Goal: Task Accomplishment & Management: Complete application form

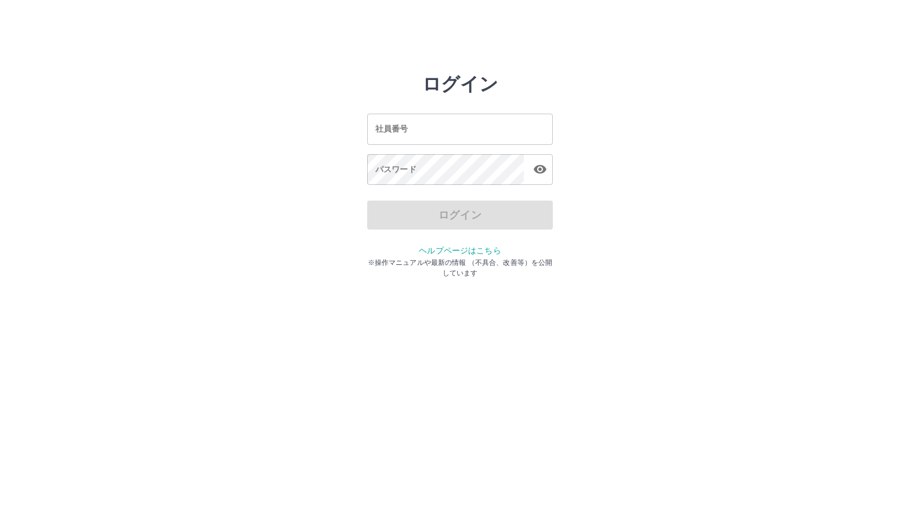
click at [446, 137] on input "社員番号" at bounding box center [460, 129] width 186 height 31
type input "*******"
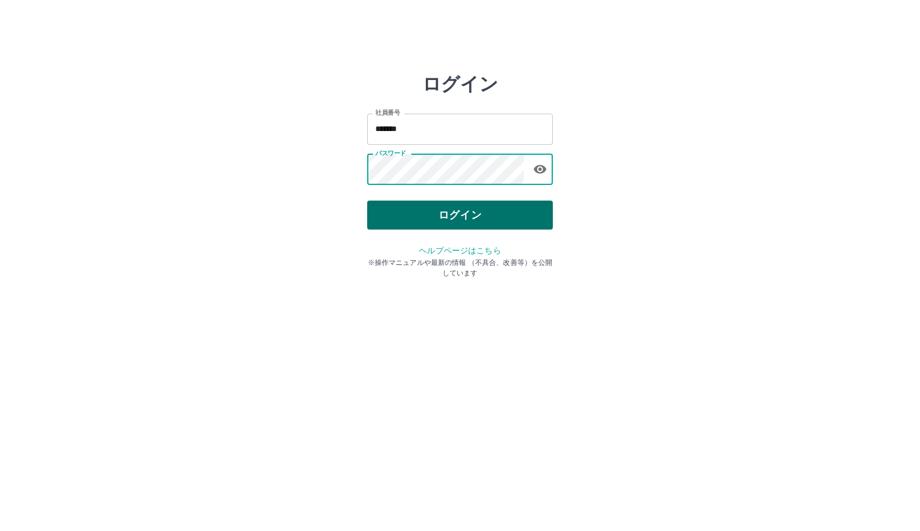
click at [466, 222] on button "ログイン" at bounding box center [460, 215] width 186 height 29
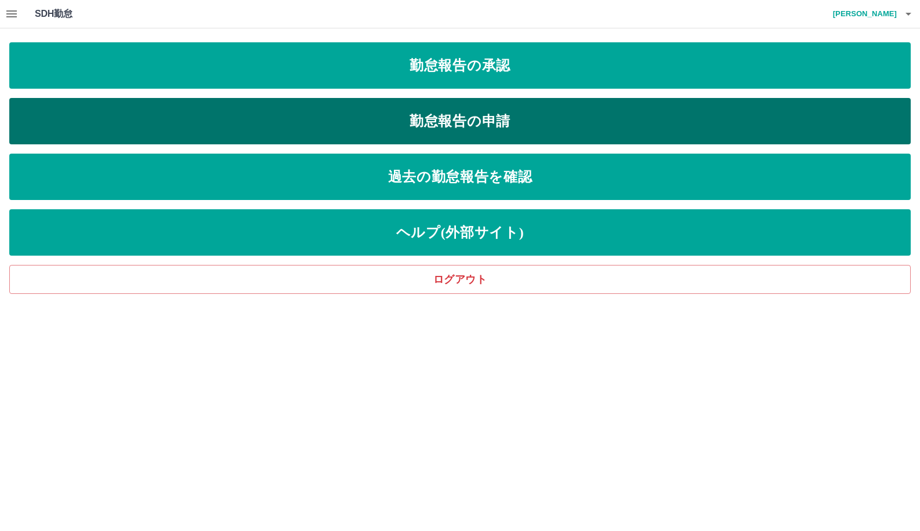
click at [476, 125] on link "勤怠報告の申請" at bounding box center [459, 121] width 901 height 46
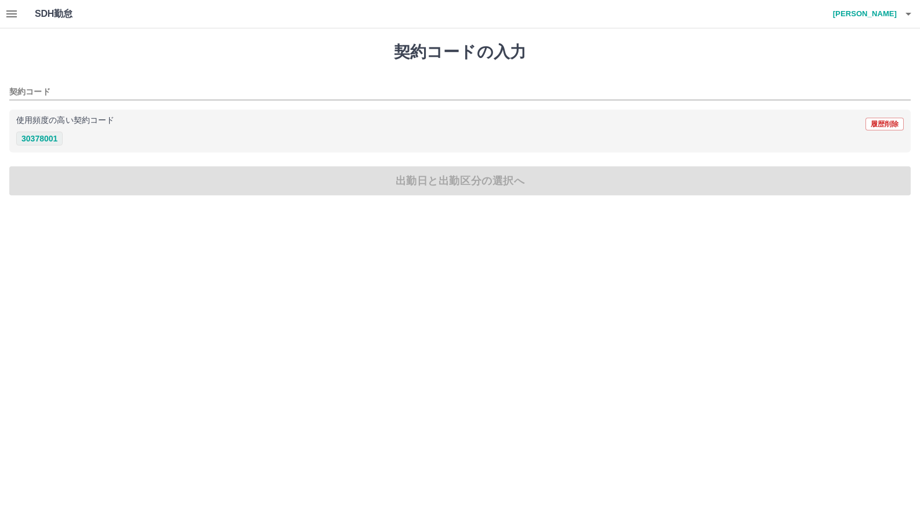
click at [52, 136] on button "30378001" at bounding box center [39, 139] width 46 height 14
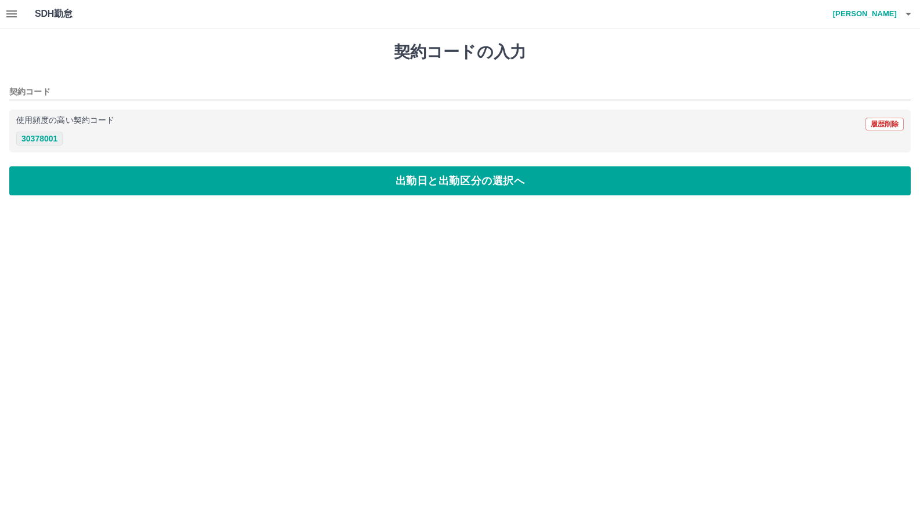
type input "********"
click at [41, 134] on button "30378001" at bounding box center [39, 139] width 46 height 14
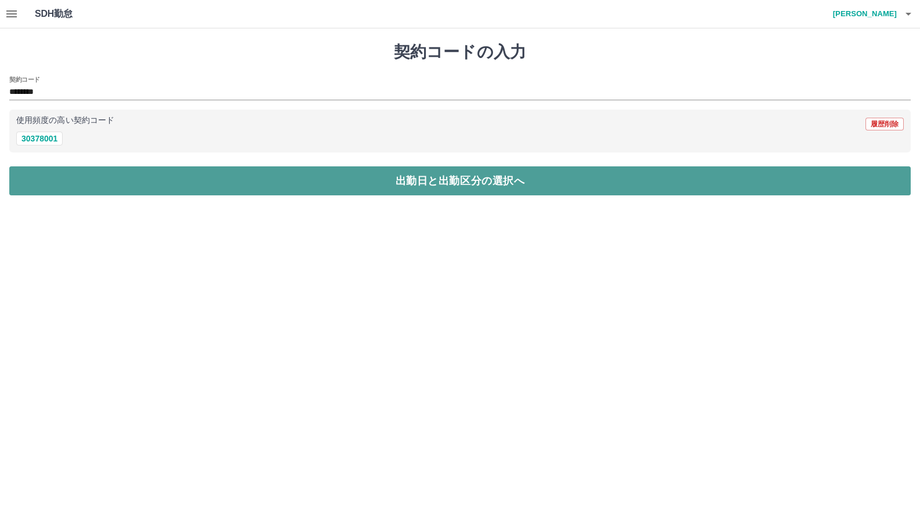
click at [325, 187] on button "出勤日と出勤区分の選択へ" at bounding box center [459, 180] width 901 height 29
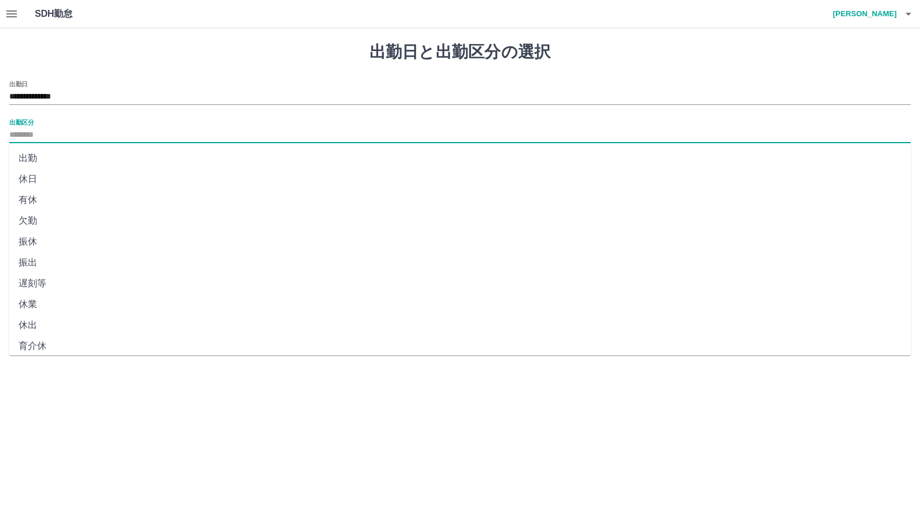
click at [99, 129] on input "出勤区分" at bounding box center [459, 135] width 901 height 15
click at [59, 157] on li "出勤" at bounding box center [459, 158] width 901 height 21
type input "**"
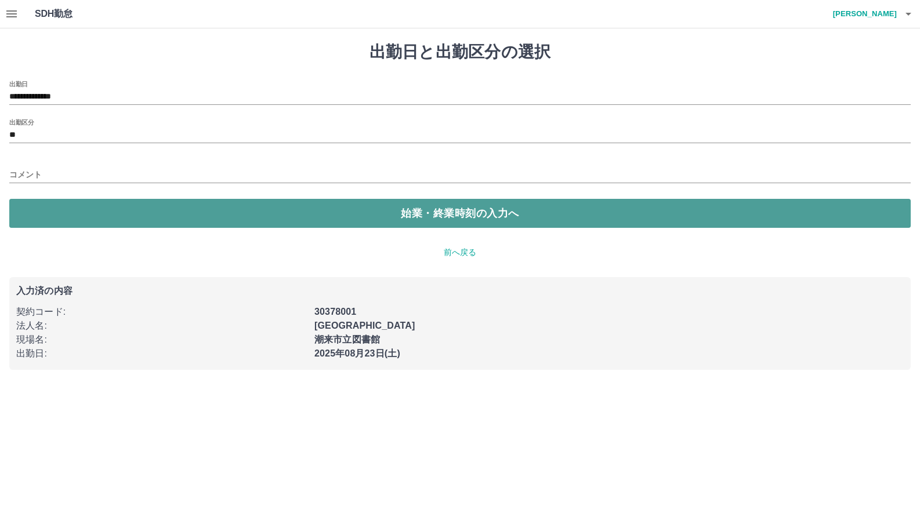
click at [118, 209] on button "始業・終業時刻の入力へ" at bounding box center [459, 213] width 901 height 29
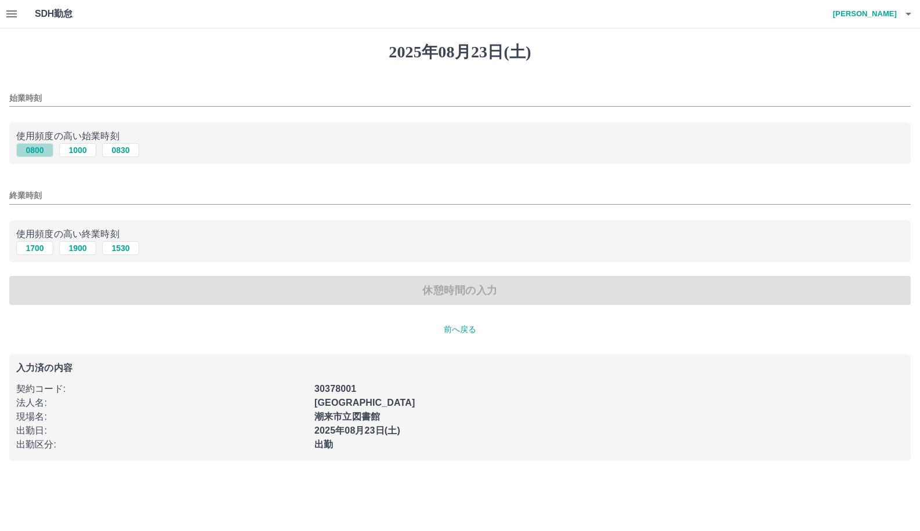
click at [38, 153] on button "0800" at bounding box center [34, 150] width 37 height 14
type input "****"
click at [27, 247] on button "1700" at bounding box center [34, 248] width 37 height 14
type input "****"
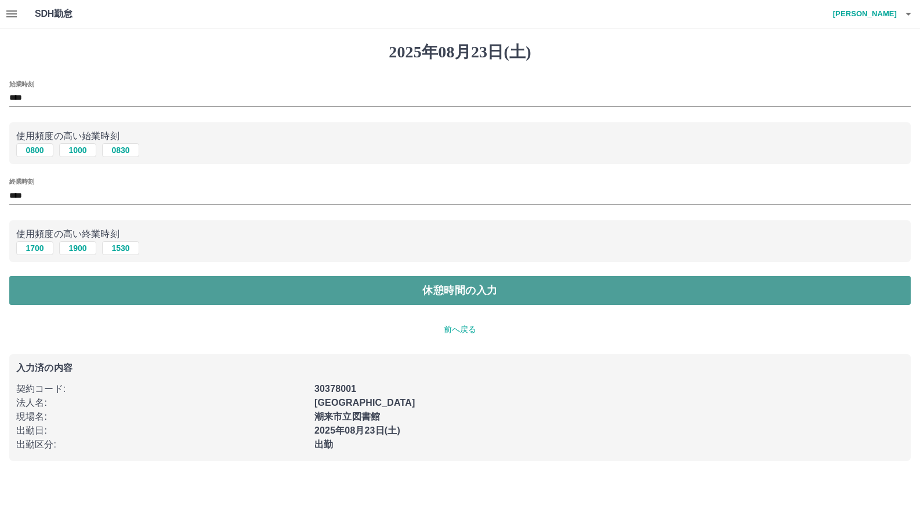
click at [204, 291] on button "休憩時間の入力" at bounding box center [459, 290] width 901 height 29
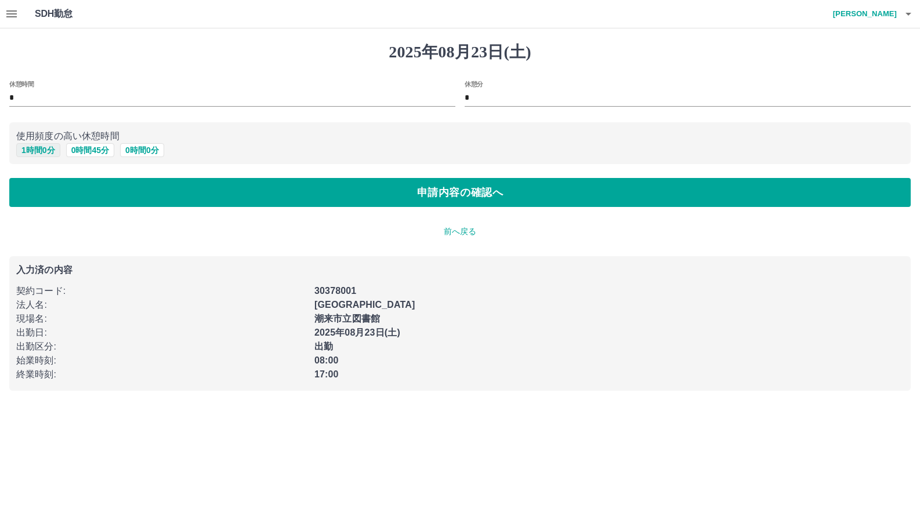
click at [37, 151] on button "1 時間 0 分" at bounding box center [38, 150] width 44 height 14
type input "*"
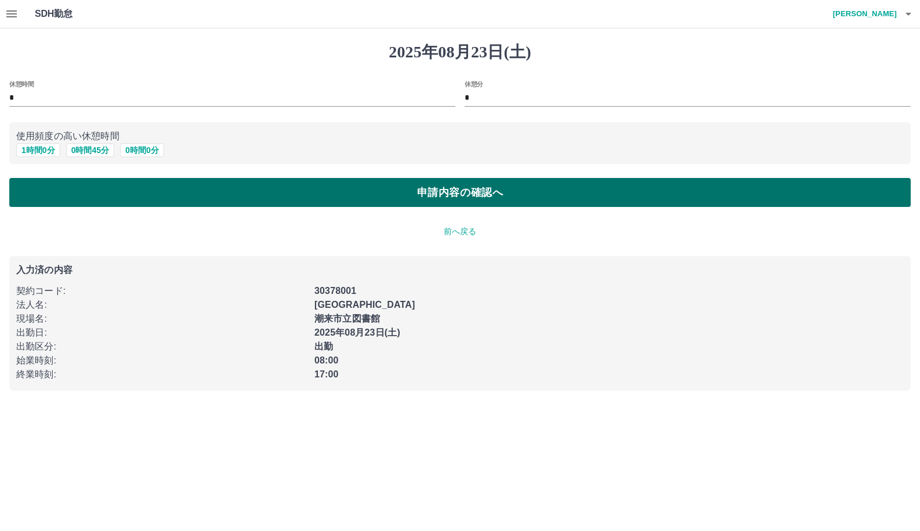
click at [332, 199] on button "申請内容の確認へ" at bounding box center [459, 192] width 901 height 29
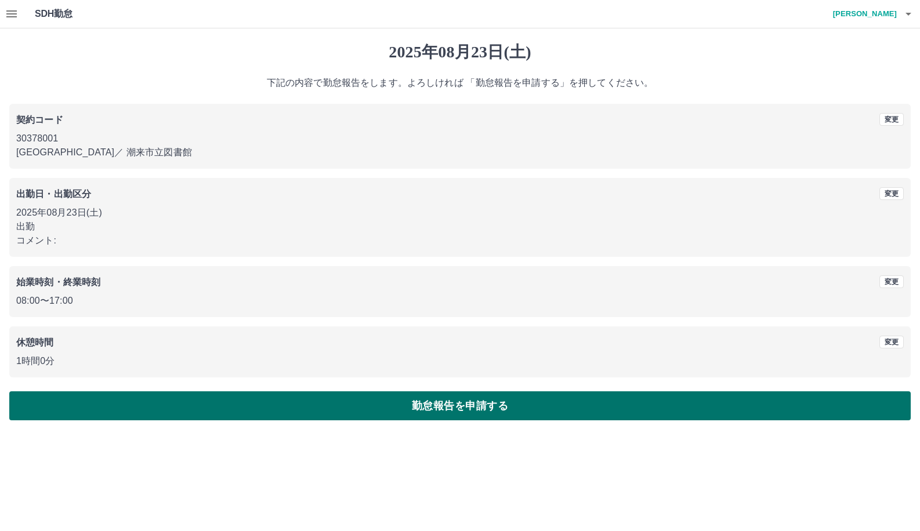
click at [447, 411] on button "勤怠報告を申請する" at bounding box center [459, 406] width 901 height 29
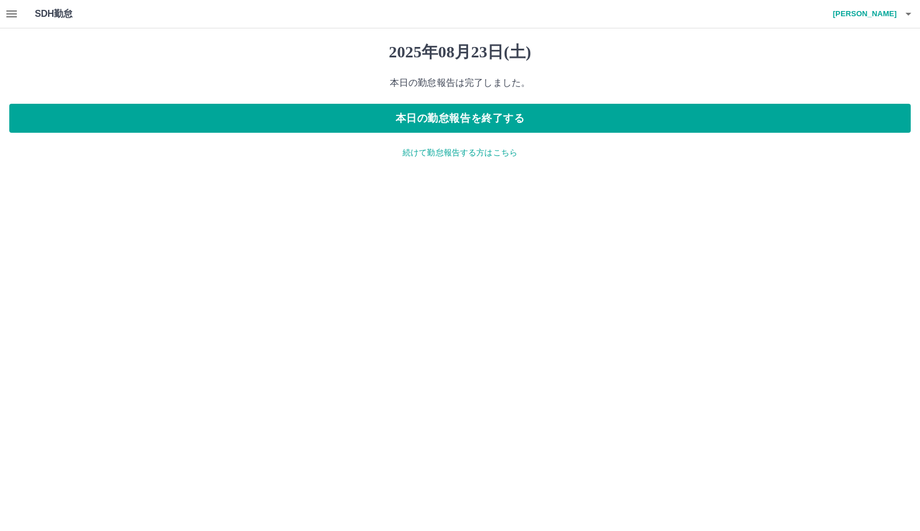
click at [13, 18] on icon "button" at bounding box center [12, 14] width 14 height 14
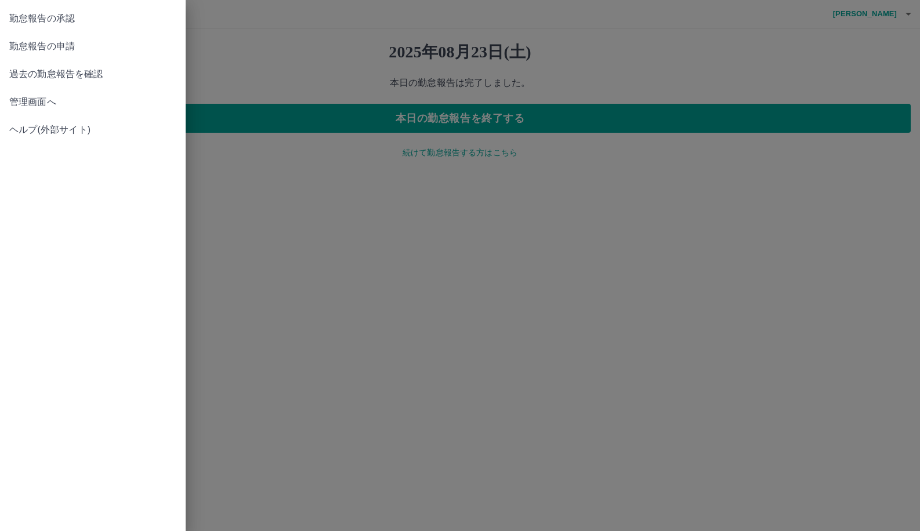
click at [70, 71] on span "過去の勤怠報告を確認" at bounding box center [92, 74] width 167 height 14
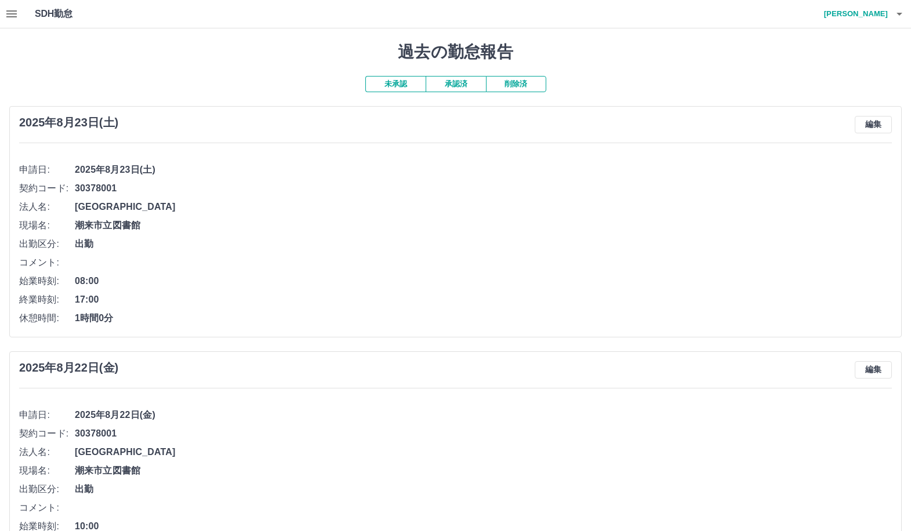
click at [471, 89] on button "承認済" at bounding box center [456, 84] width 60 height 16
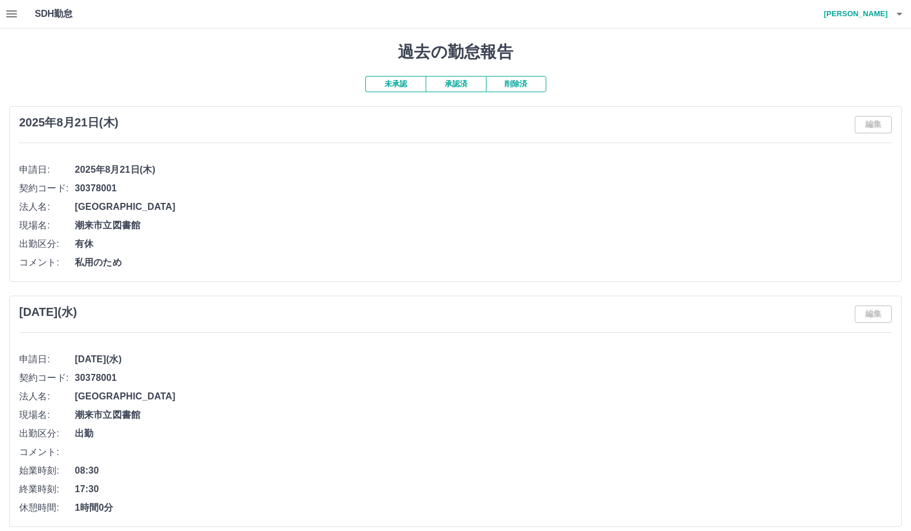
click at [410, 88] on button "未承認" at bounding box center [395, 84] width 60 height 16
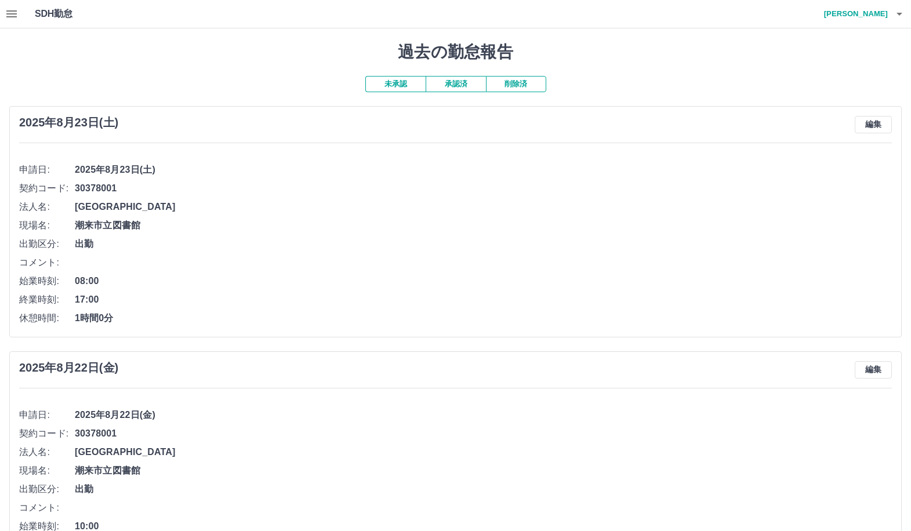
click at [874, 16] on h4 "今泉　規子" at bounding box center [854, 14] width 70 height 28
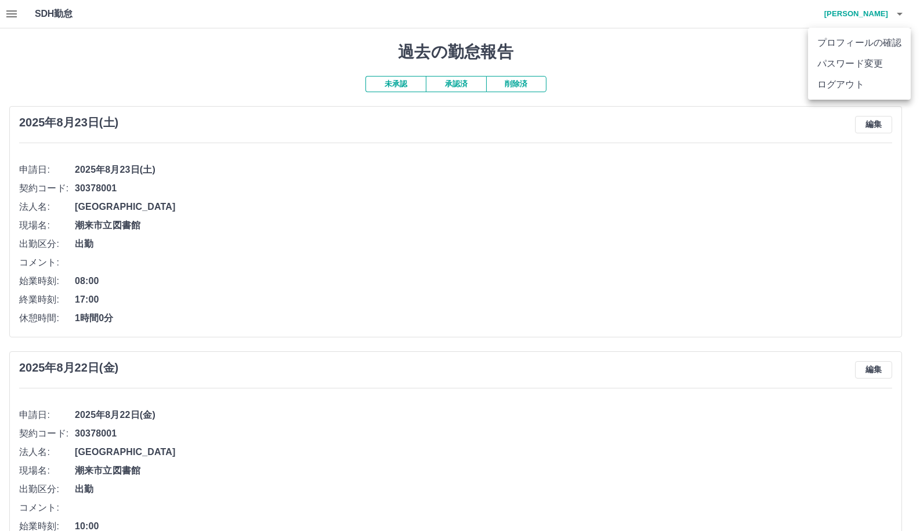
click at [857, 90] on li "ログアウト" at bounding box center [859, 84] width 103 height 21
